Goal: Find specific page/section: Find specific page/section

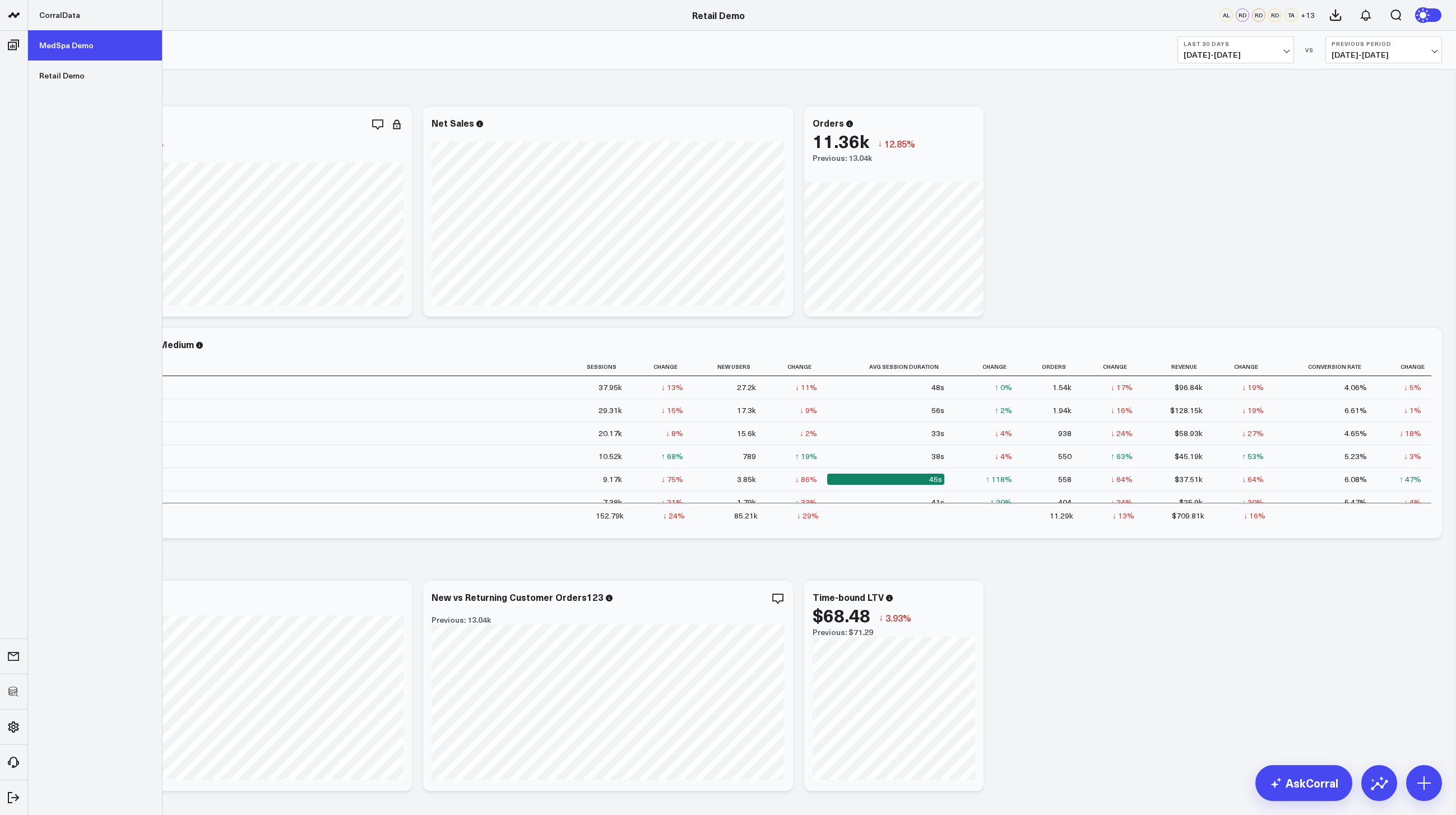
click at [49, 40] on link "MedSpa Demo" at bounding box center [95, 46] width 134 height 31
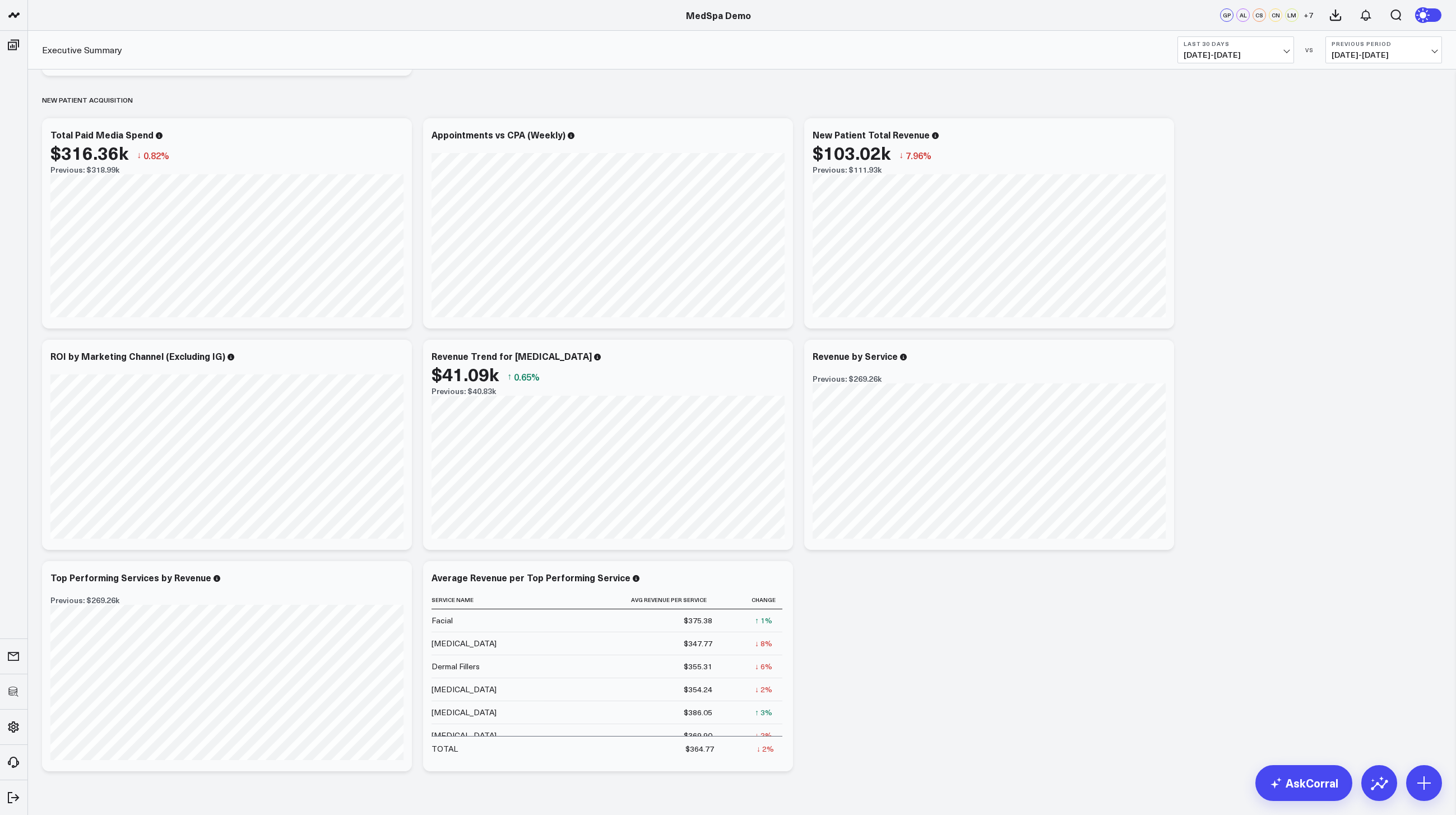
scroll to position [722, 0]
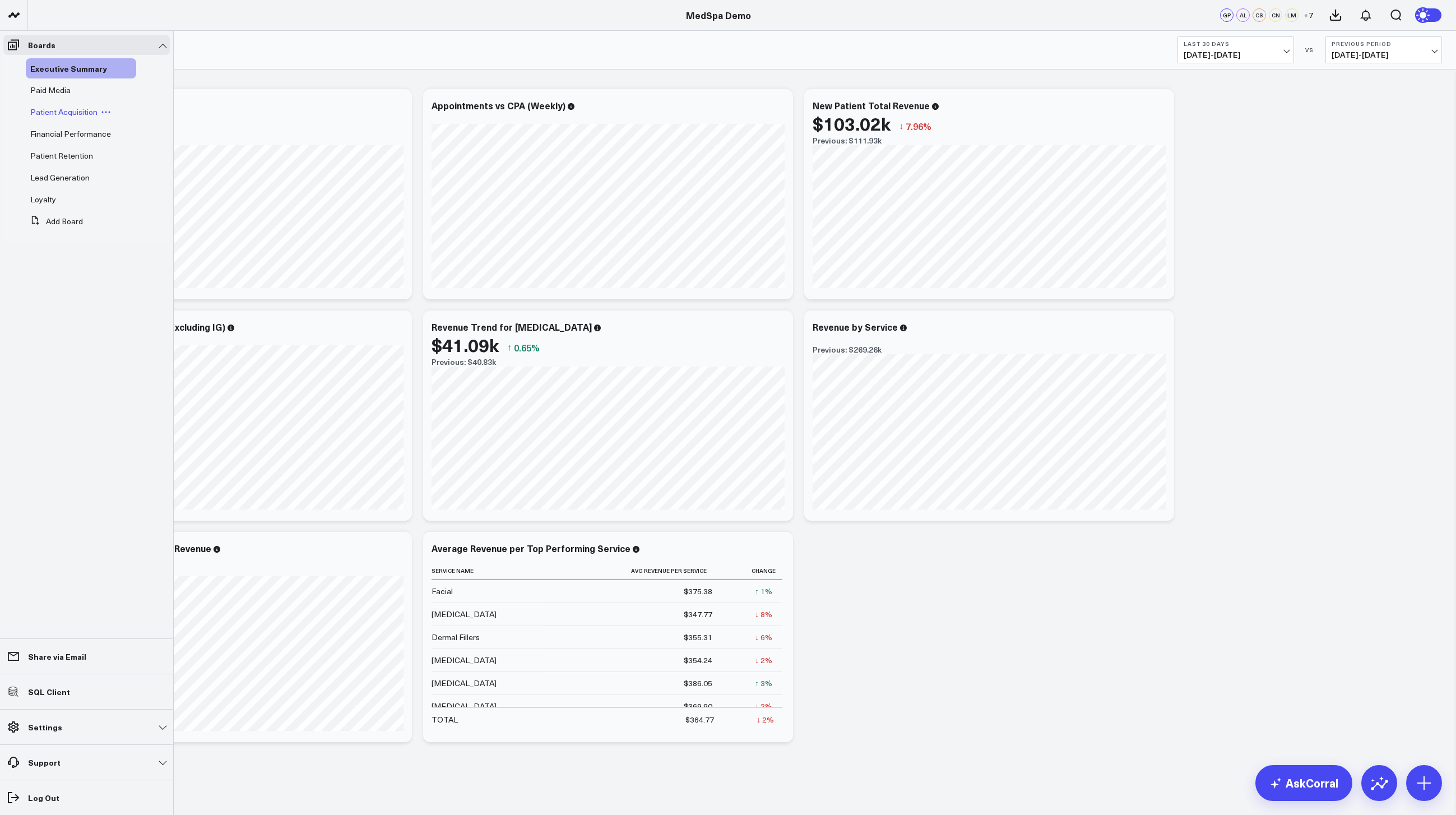
click at [62, 109] on span "Patient Acquisition" at bounding box center [64, 112] width 68 height 11
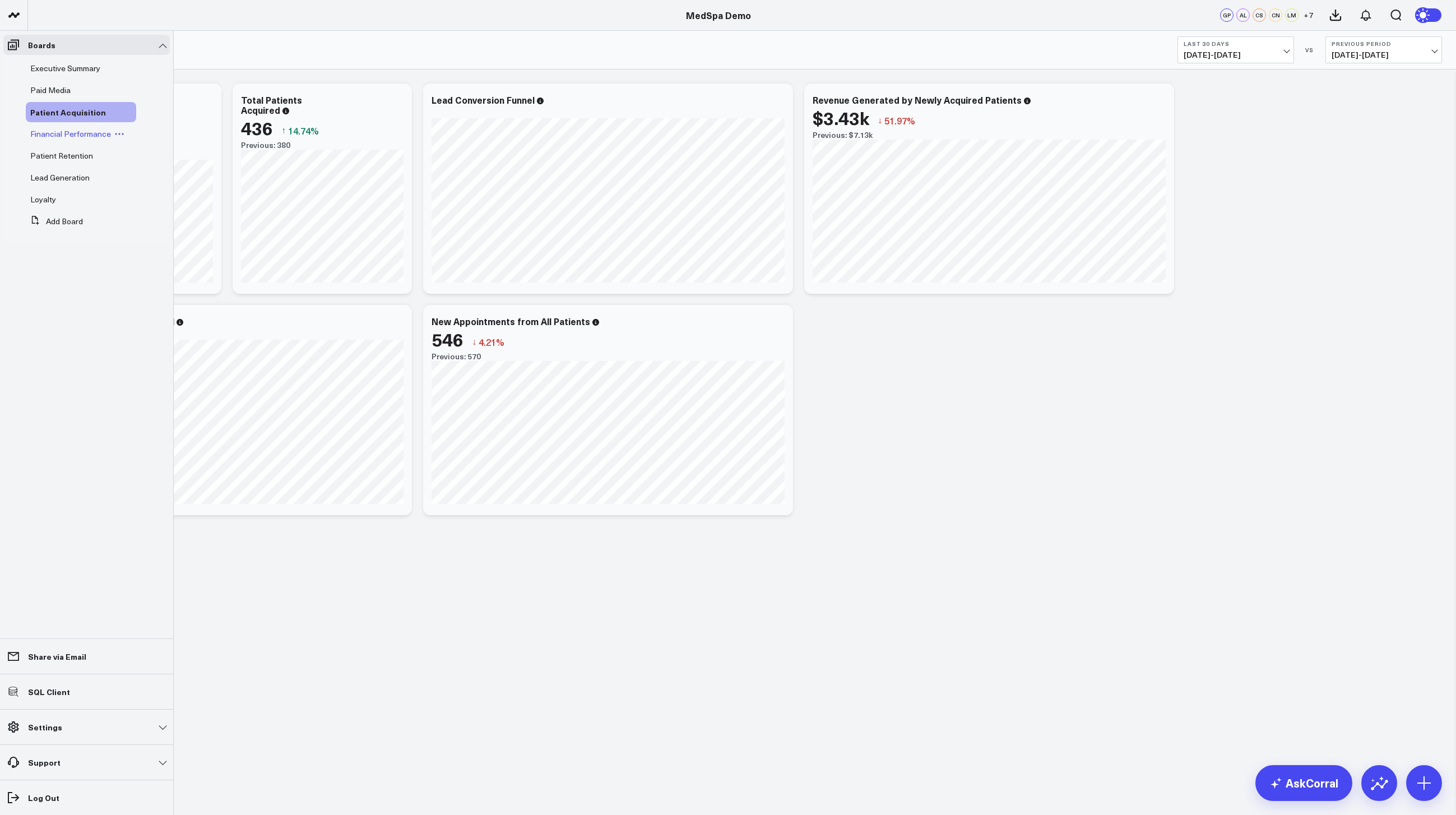
click at [73, 138] on span "Financial Performance" at bounding box center [71, 133] width 81 height 11
